Goal: Information Seeking & Learning: Learn about a topic

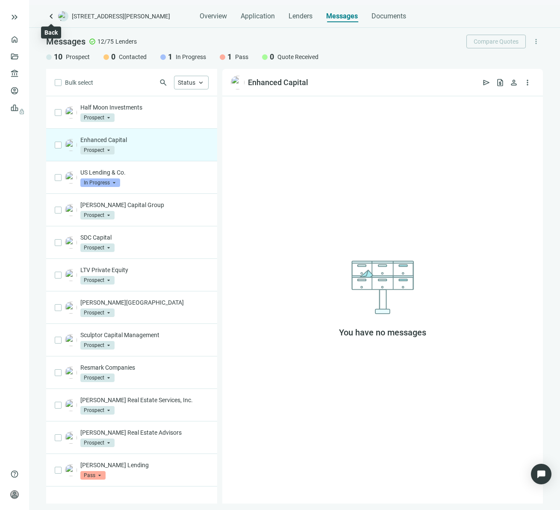
click at [51, 17] on span "keyboard_arrow_left" at bounding box center [51, 16] width 10 height 10
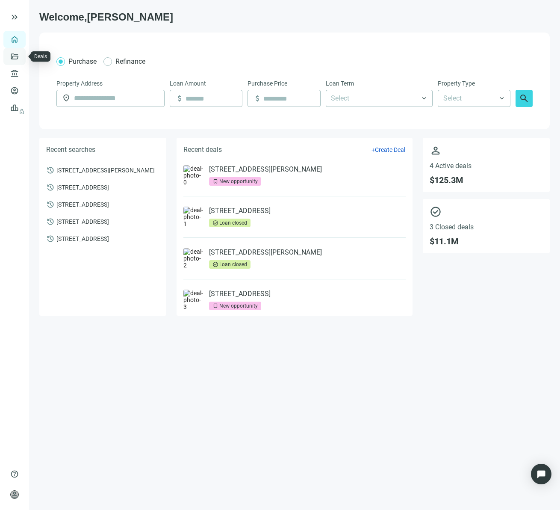
click at [21, 56] on link "Deals" at bounding box center [28, 56] width 15 height 7
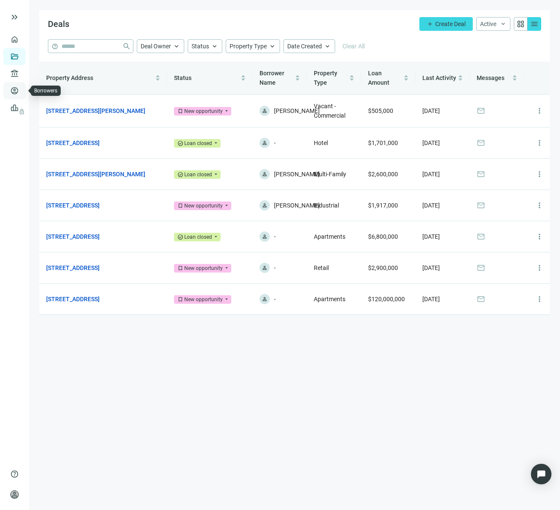
click at [21, 89] on link "Borrowers" at bounding box center [35, 90] width 28 height 7
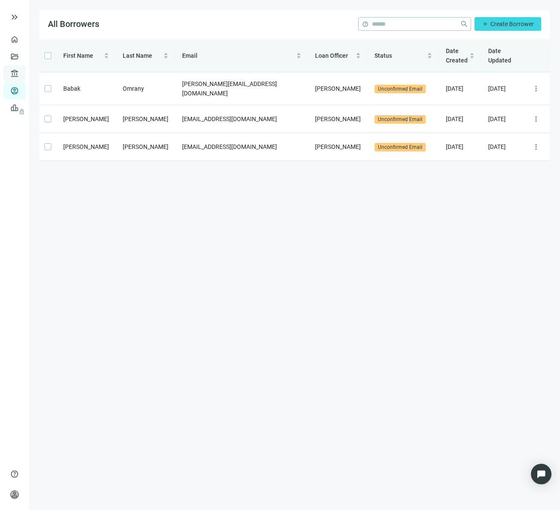
click at [21, 71] on link "Lenders" at bounding box center [32, 73] width 22 height 7
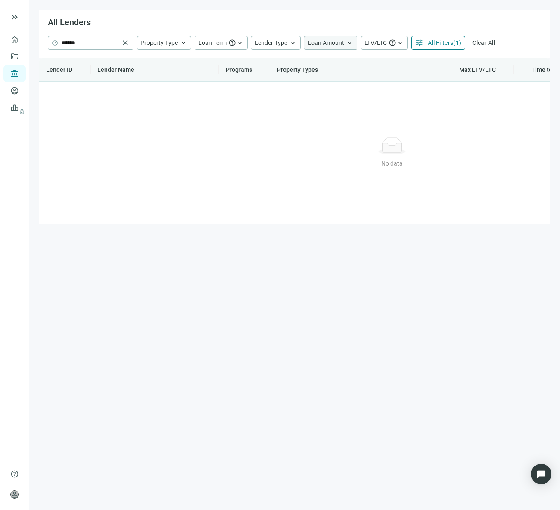
drag, startPoint x: 486, startPoint y: 43, endPoint x: 330, endPoint y: 45, distance: 156.1
click at [486, 43] on span "Clear All" at bounding box center [483, 42] width 23 height 7
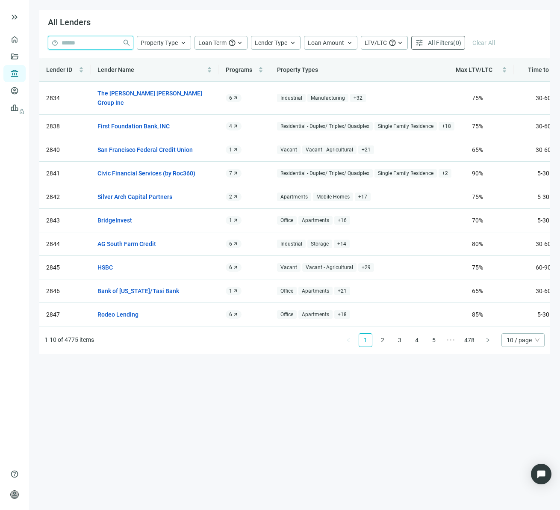
click at [94, 41] on input "search" at bounding box center [90, 42] width 57 height 13
type input "*****"
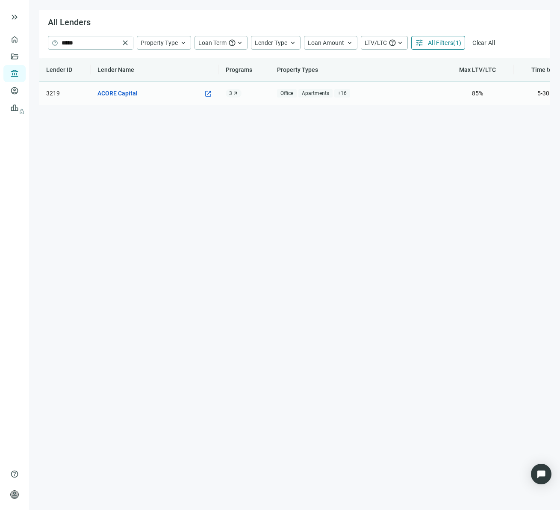
click at [132, 95] on link "ACORE Capital" at bounding box center [117, 92] width 40 height 9
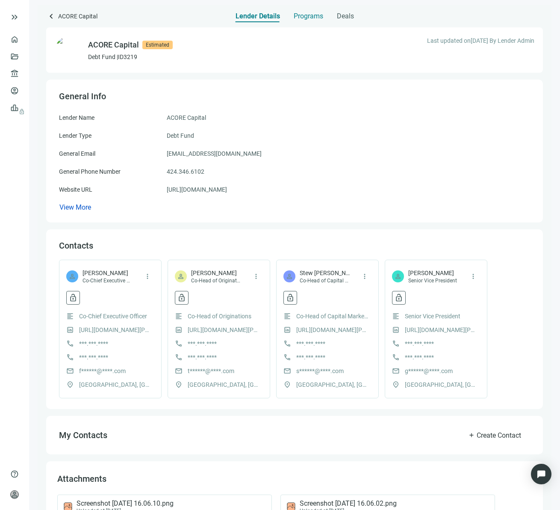
click at [308, 18] on span "Programs" at bounding box center [308, 16] width 29 height 9
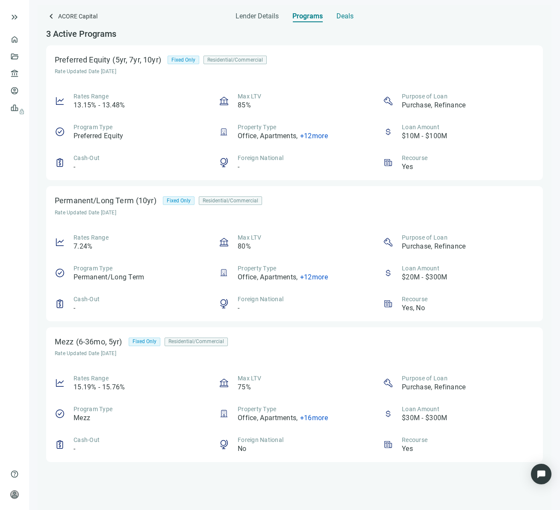
click at [345, 18] on span "Deals" at bounding box center [344, 16] width 17 height 9
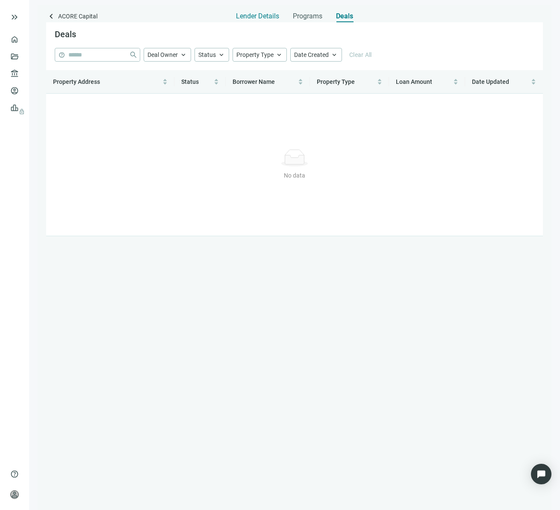
click at [267, 16] on span "Lender Details" at bounding box center [257, 16] width 43 height 9
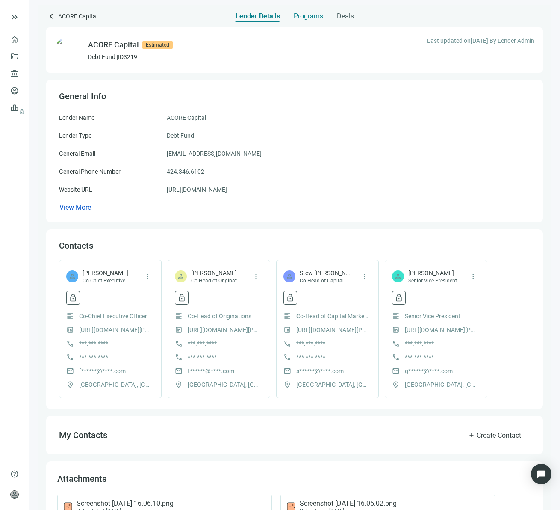
click at [312, 15] on span "Programs" at bounding box center [308, 16] width 29 height 9
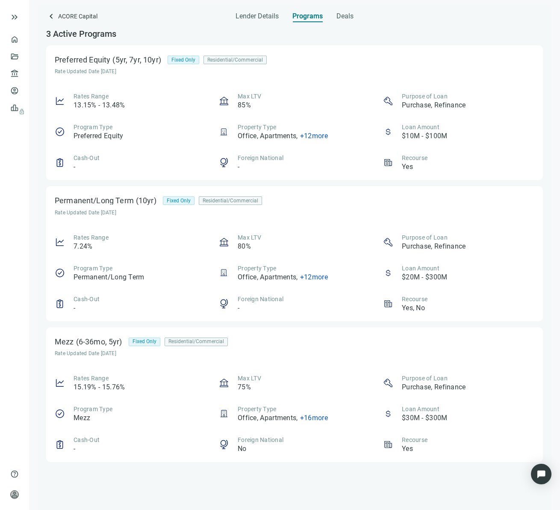
click at [316, 136] on span "+ 12 more" at bounding box center [314, 136] width 28 height 8
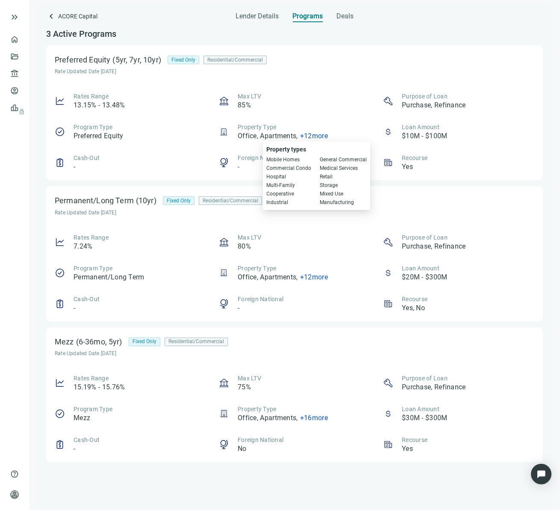
click at [200, 165] on div "Cash-Out -" at bounding box center [130, 162] width 151 height 18
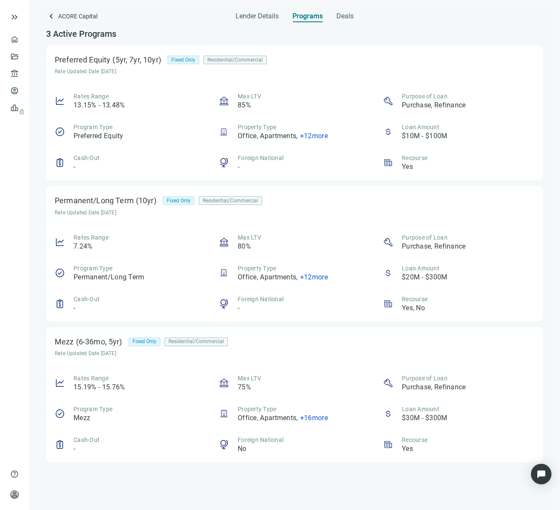
click at [256, 23] on div "3 Active Programs" at bounding box center [294, 33] width 497 height 23
click at [255, 20] on span "Lender Details" at bounding box center [257, 16] width 43 height 9
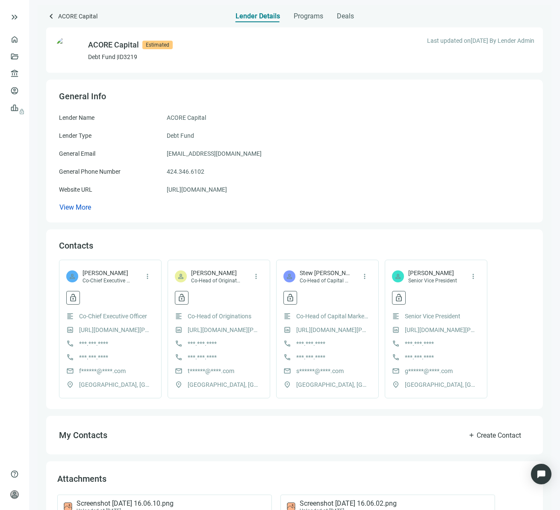
scroll to position [60, 0]
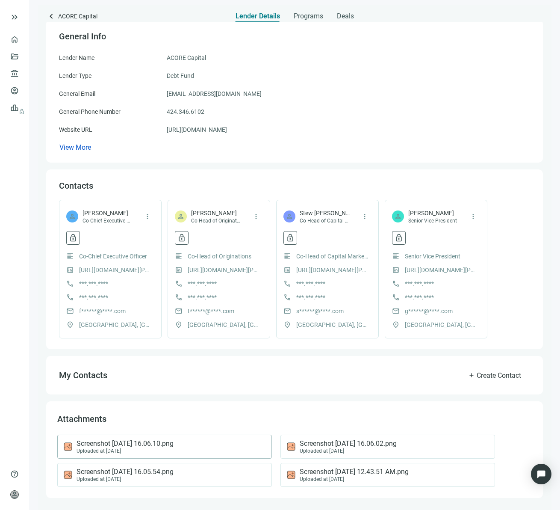
click at [122, 449] on div "Uploaded at 08.05.2022" at bounding box center [125, 451] width 97 height 6
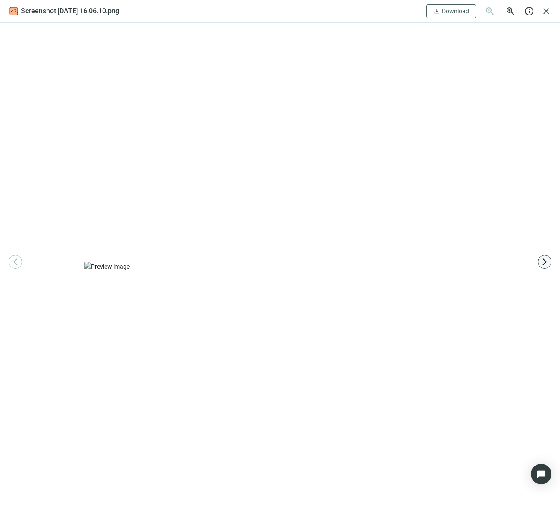
click at [548, 261] on span "arrow_forward_ios" at bounding box center [544, 261] width 9 height 9
click at [549, 8] on span "close" at bounding box center [546, 11] width 10 height 10
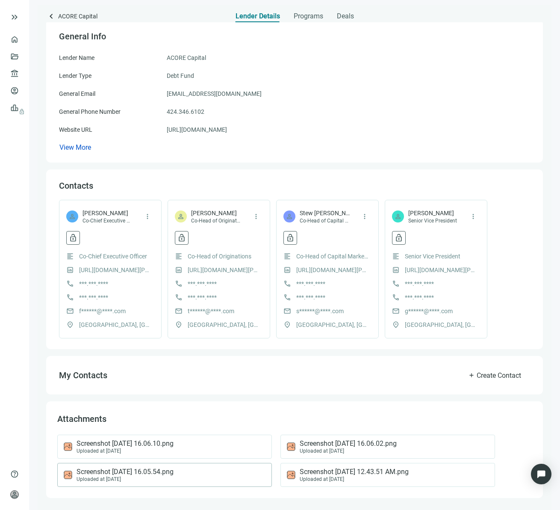
click at [141, 472] on span "Screenshot 2022-08-05 at 16.05.54.png" at bounding box center [125, 471] width 97 height 9
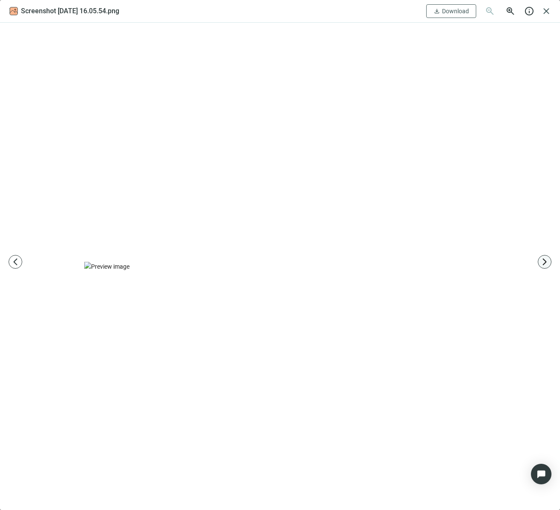
click at [548, 260] on span "arrow_forward_ios" at bounding box center [544, 261] width 9 height 9
click at [548, 13] on span "close" at bounding box center [546, 11] width 10 height 10
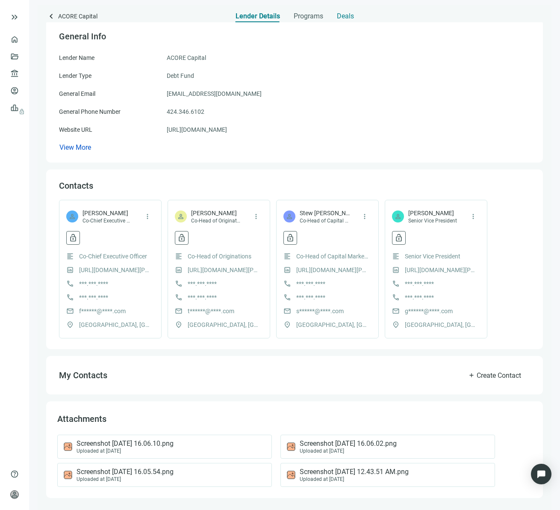
click at [342, 16] on span "Deals" at bounding box center [345, 16] width 17 height 9
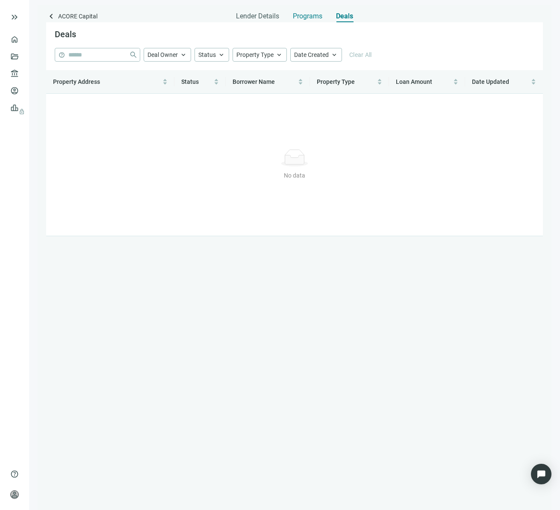
click at [316, 16] on span "Programs" at bounding box center [307, 16] width 29 height 9
